Goal: Task Accomplishment & Management: Use online tool/utility

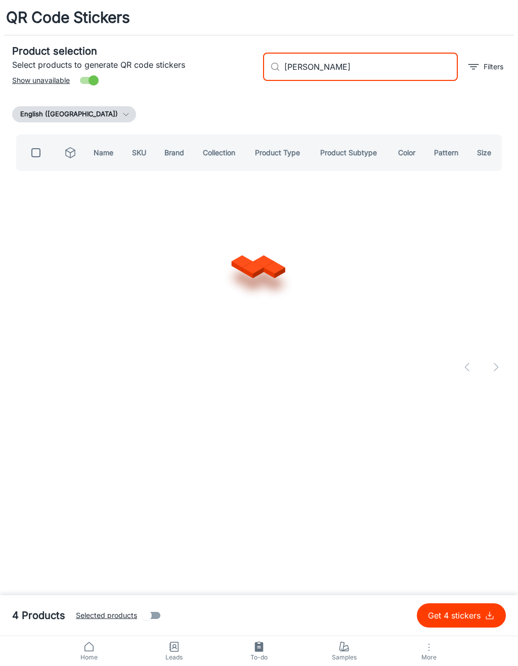
type input "Sensate"
checkbox input "true"
type input "S"
checkbox input "false"
type input "Tranquility [PERSON_NAME]"
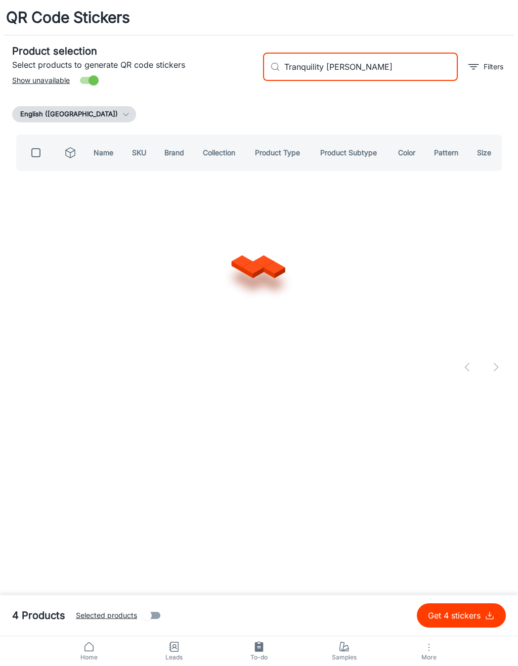
checkbox input "true"
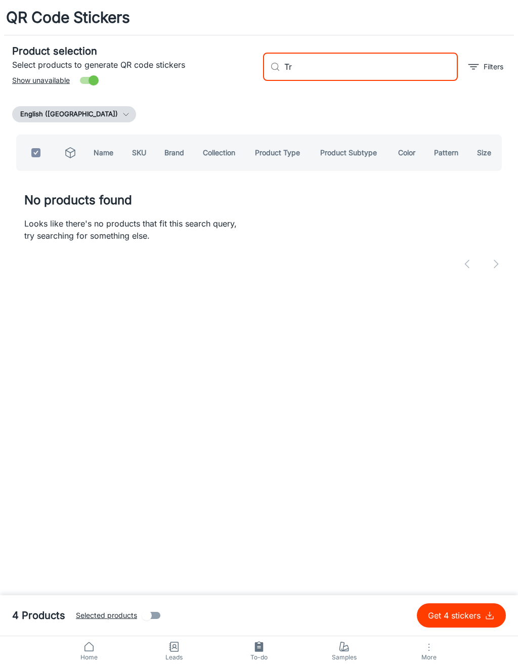
type input "T"
checkbox input "false"
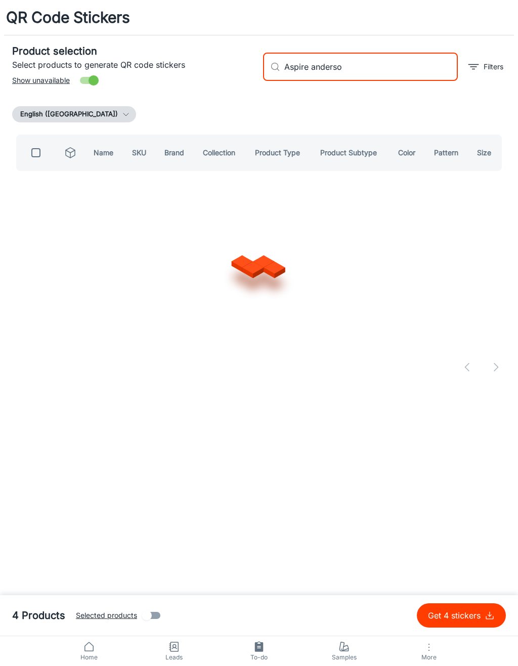
type input "[PERSON_NAME]"
checkbox input "true"
type input "A"
checkbox input "false"
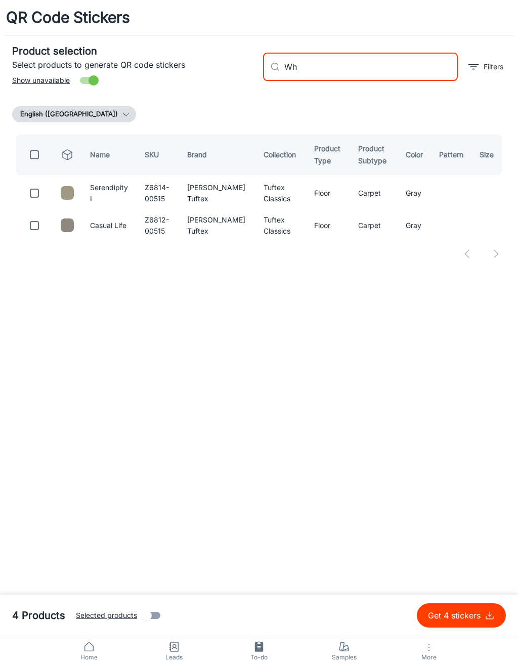
type input "W"
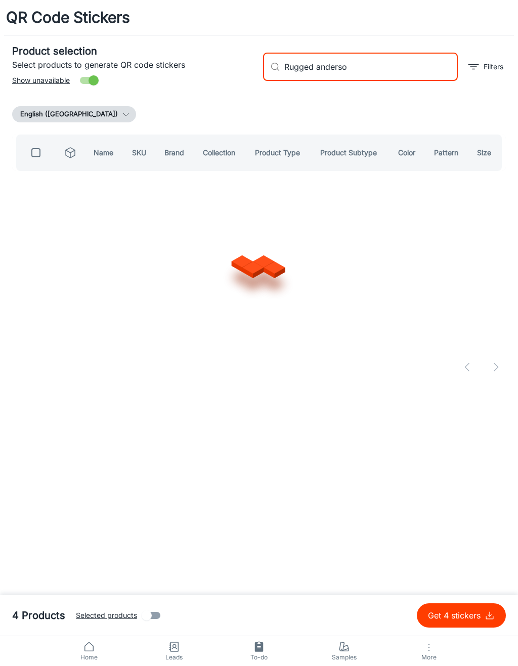
type input "Rugged [PERSON_NAME]"
checkbox input "true"
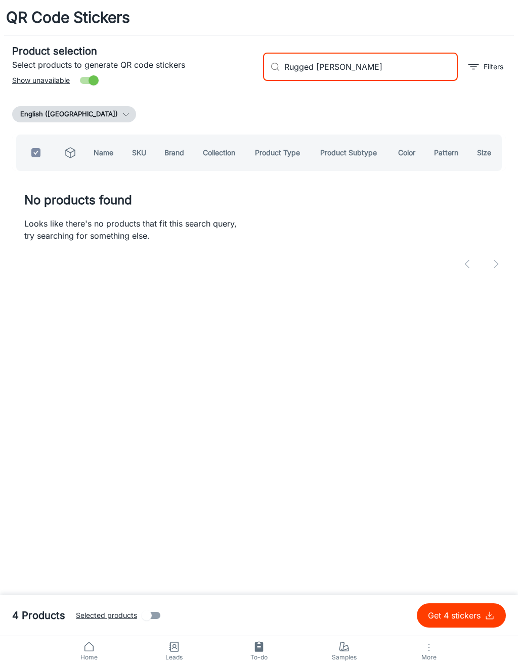
click at [311, 67] on input "Rugged [PERSON_NAME]" at bounding box center [370, 67] width 173 height 28
type input "[PERSON_NAME]"
checkbox input "false"
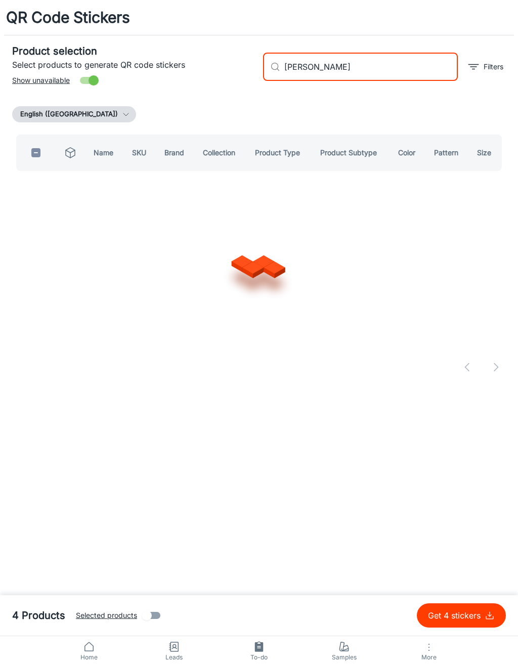
type input "[PERSON_NAME]"
checkbox input "true"
type input "[PERSON_NAME]"
checkbox input "false"
type input "[PERSON_NAME] [PERSON_NAME]"
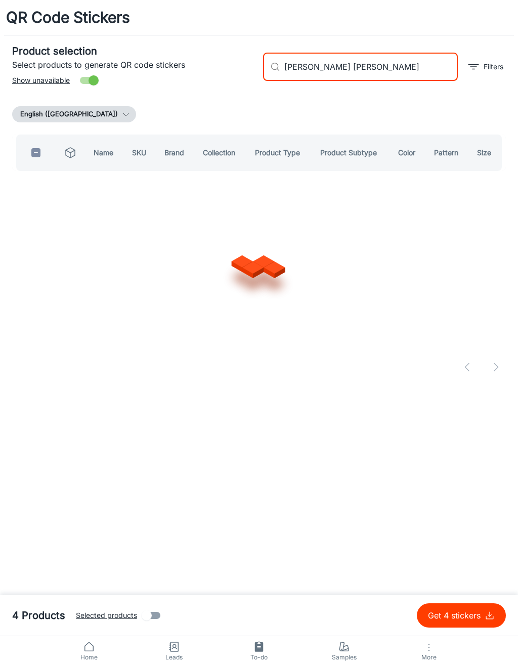
checkbox input "true"
type input "[PERSON_NAME]"
checkbox input "false"
type input "Tapestry [PERSON_NAME]"
checkbox input "true"
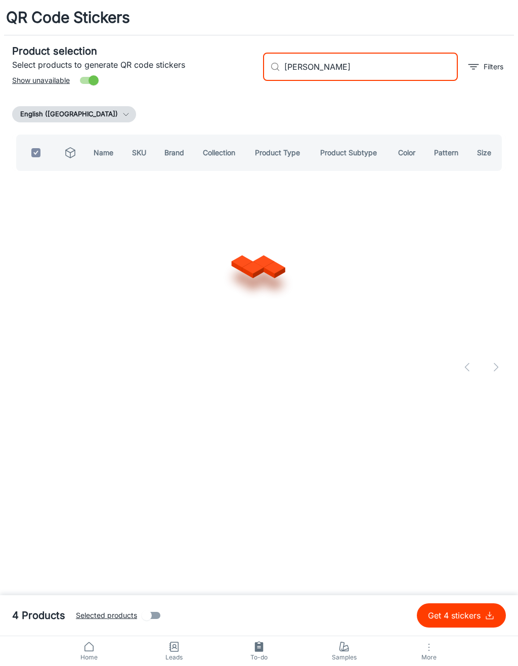
type input "[PERSON_NAME]"
checkbox input "false"
type input "Finesse [PERSON_NAME]"
checkbox input "true"
type input "[PERSON_NAME]"
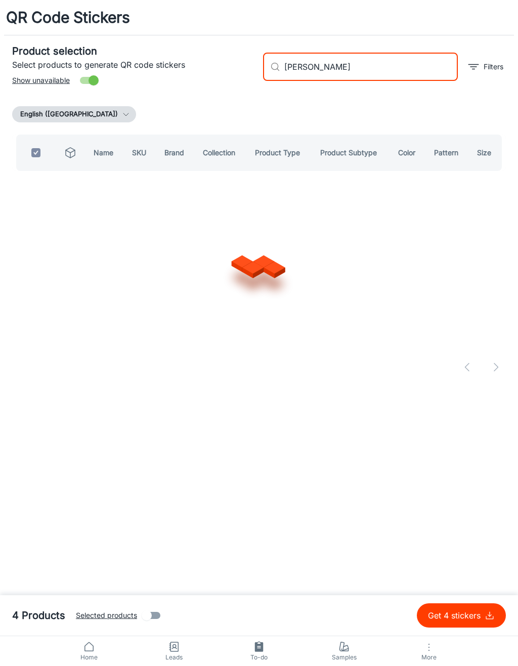
checkbox input "false"
type input "Tactile [PERSON_NAME]"
checkbox input "true"
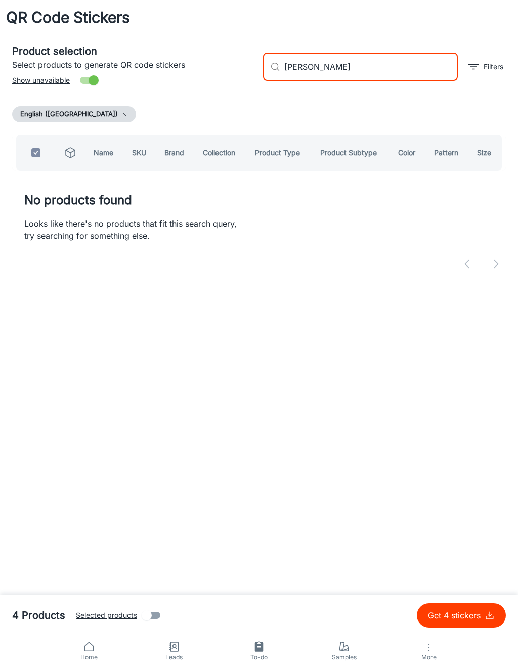
type input "[PERSON_NAME]"
checkbox input "false"
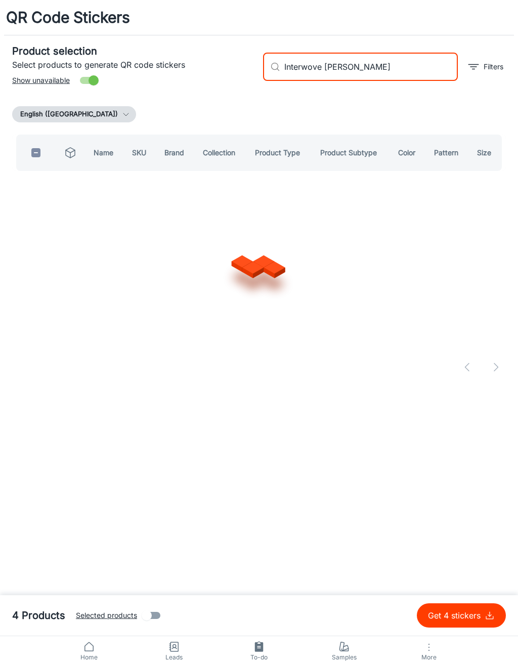
type input "Interwoven [PERSON_NAME]"
checkbox input "true"
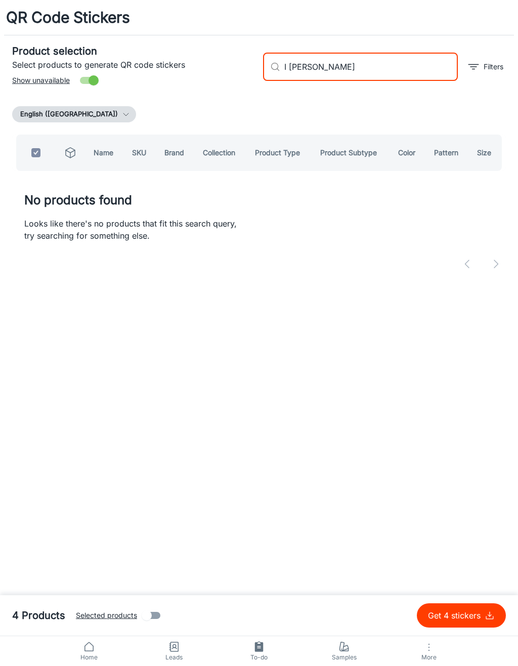
type input "[PERSON_NAME]"
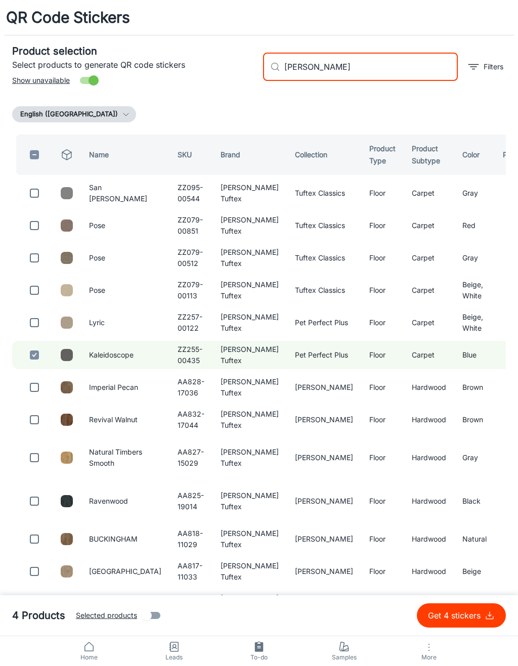
checkbox input "false"
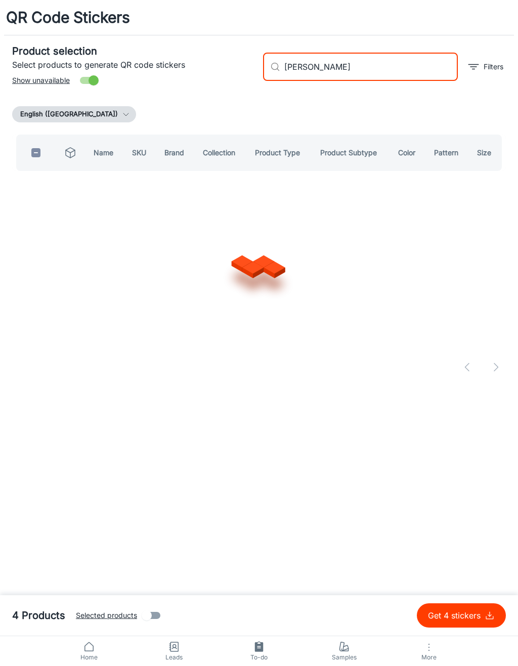
type input "Haptic [PERSON_NAME]"
checkbox input "true"
type input "[PERSON_NAME]"
checkbox input "false"
type input "Curator [PERSON_NAME]"
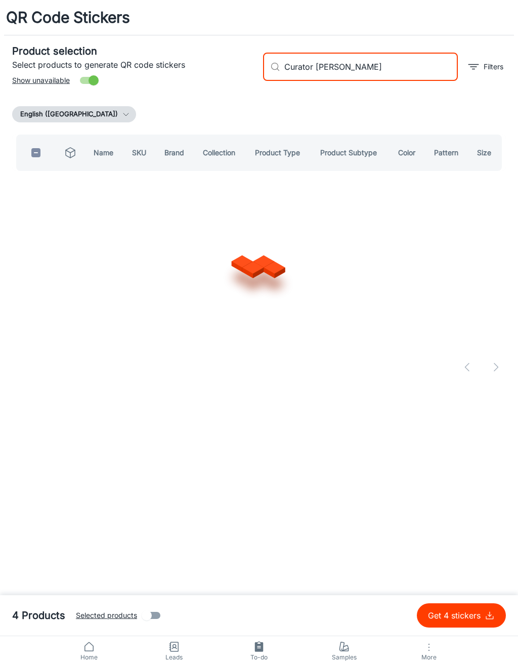
checkbox input "true"
type input "[PERSON_NAME]"
checkbox input "false"
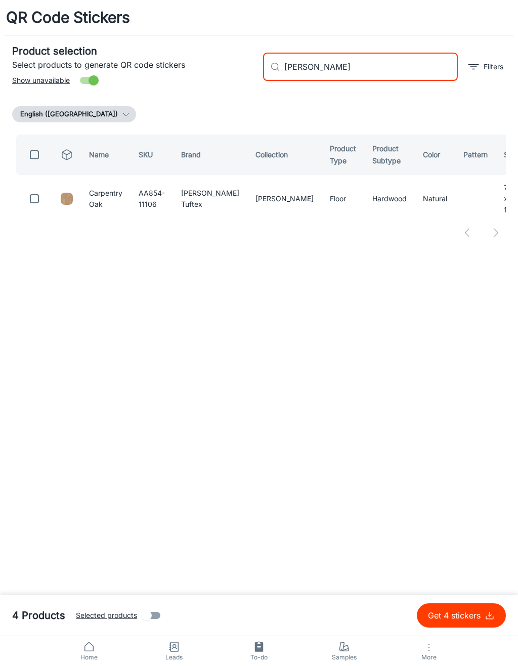
type input "[PERSON_NAME]"
